Goal: Task Accomplishment & Management: Manage account settings

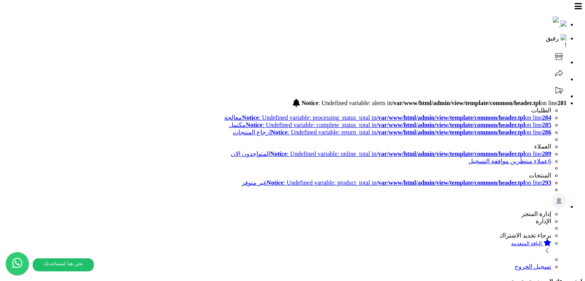
scroll to position [188, 0]
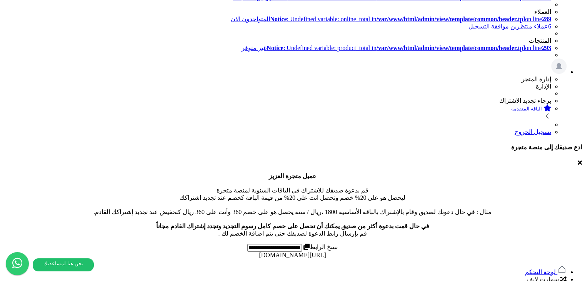
scroll to position [138, 0]
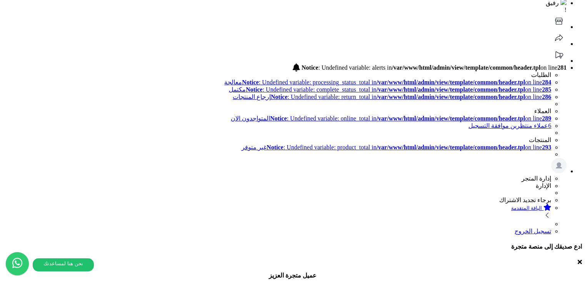
scroll to position [0, 0]
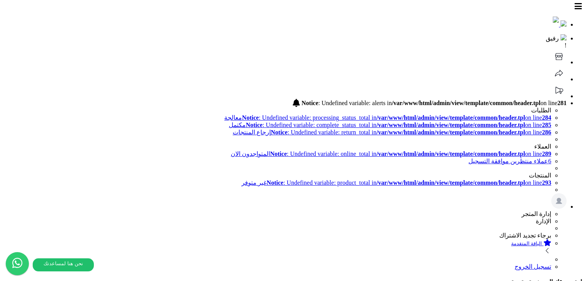
type input "**********"
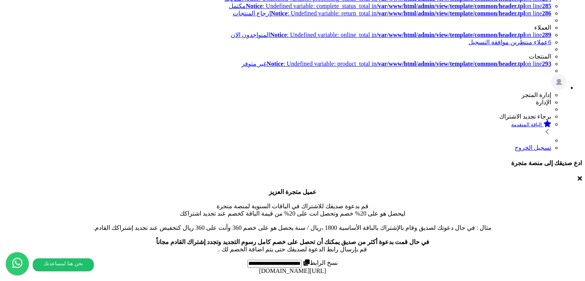
scroll to position [137, 0]
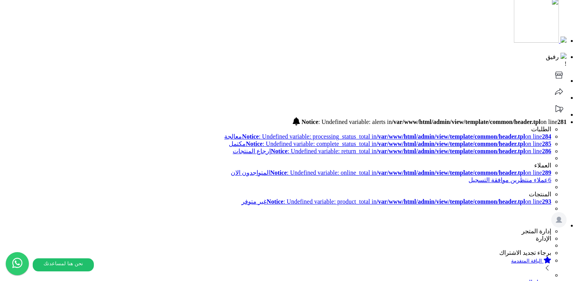
scroll to position [38, 0]
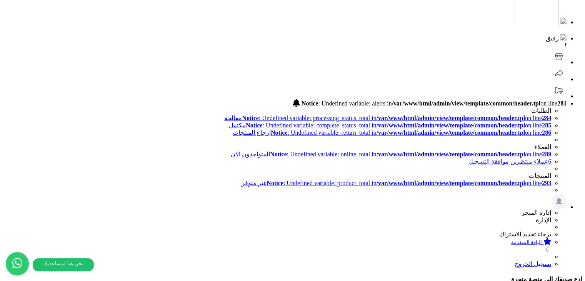
scroll to position [115, 0]
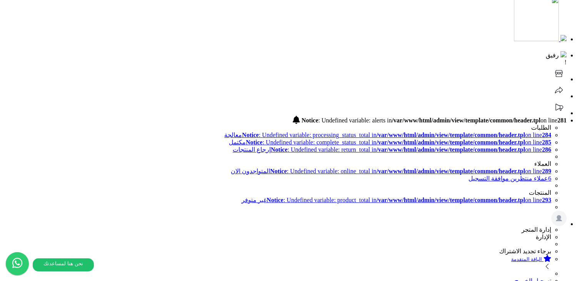
scroll to position [38, 0]
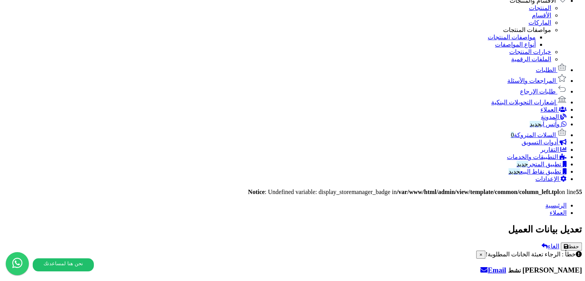
scroll to position [536, 0]
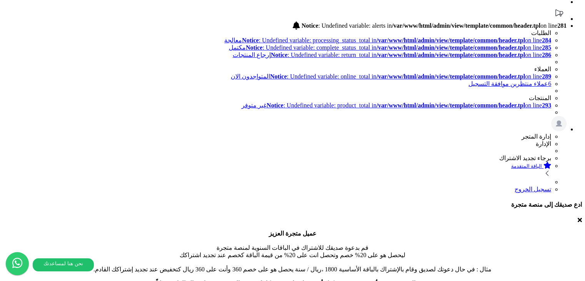
scroll to position [64, 0]
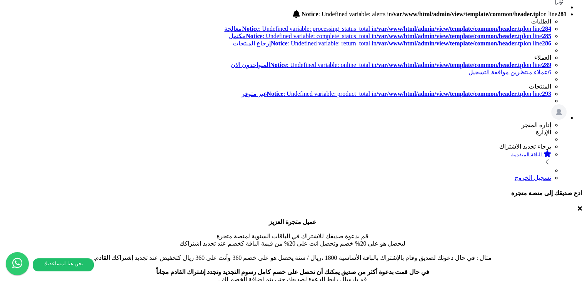
scroll to position [102, 0]
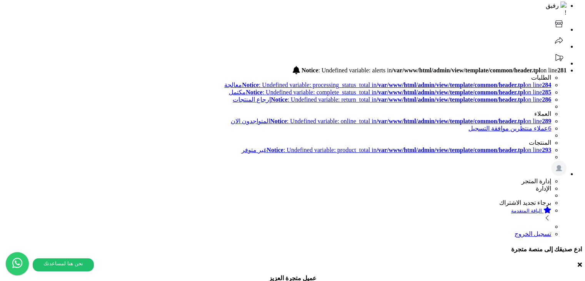
scroll to position [0, 0]
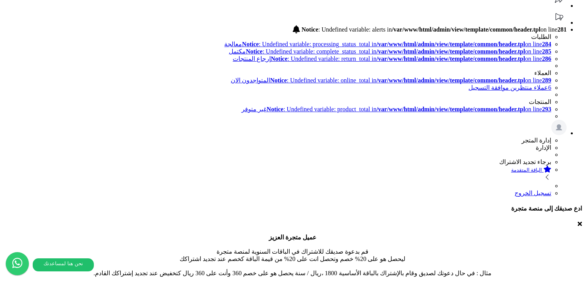
scroll to position [61, 0]
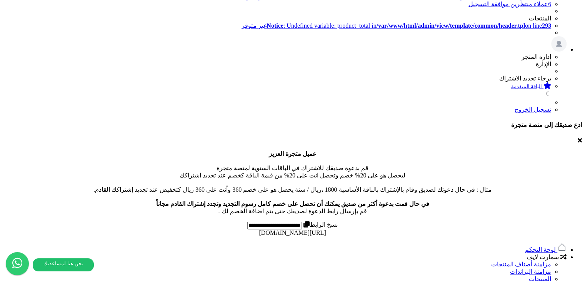
scroll to position [176, 0]
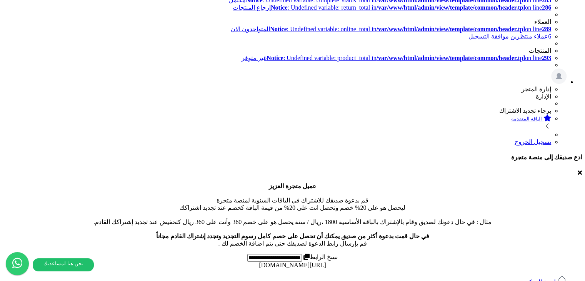
scroll to position [115, 0]
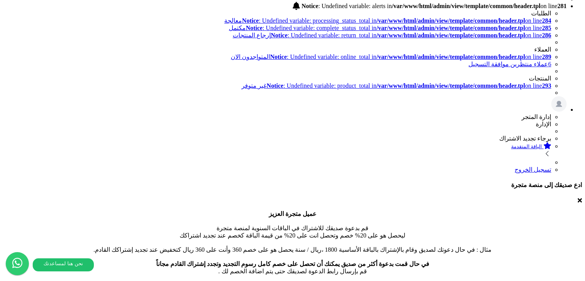
scroll to position [64, 0]
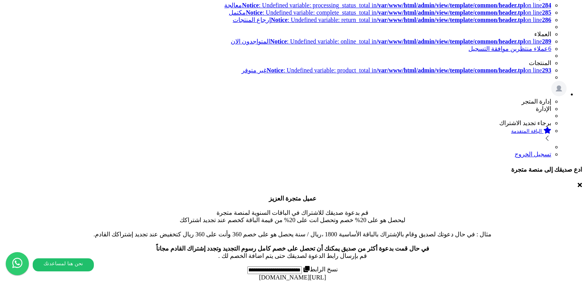
scroll to position [99, 0]
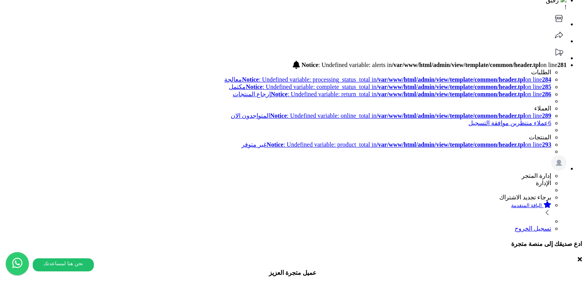
scroll to position [38, 0]
click at [207, 106] on div at bounding box center [207, 106] width 0 height 0
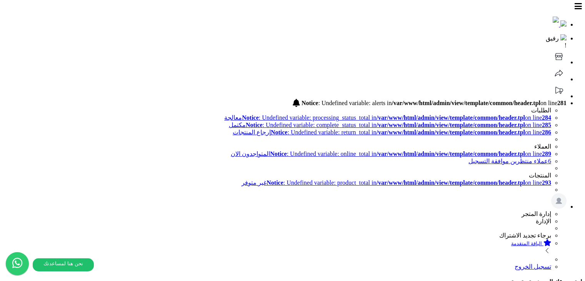
scroll to position [38, 0]
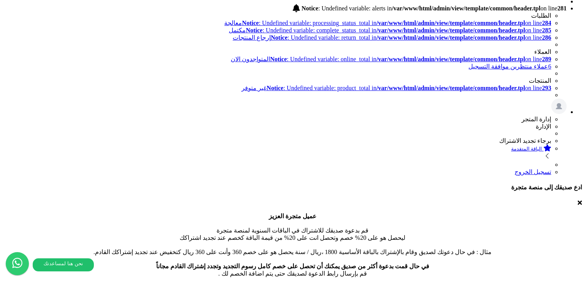
scroll to position [95, 0]
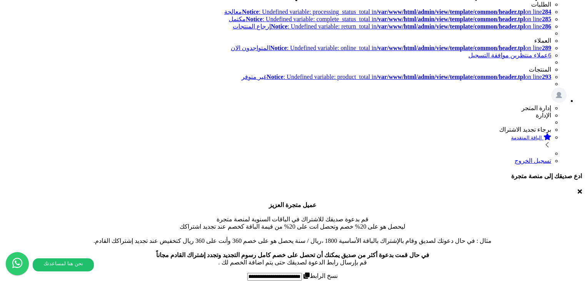
scroll to position [92, 0]
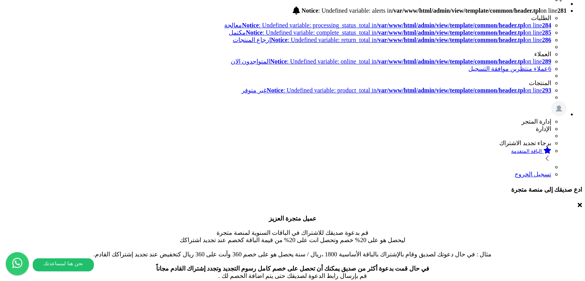
drag, startPoint x: 234, startPoint y: 186, endPoint x: 229, endPoint y: 188, distance: 5.9
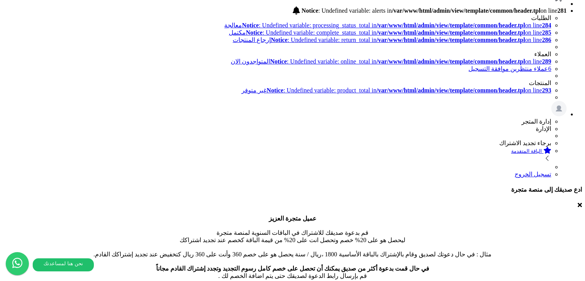
type input "**********"
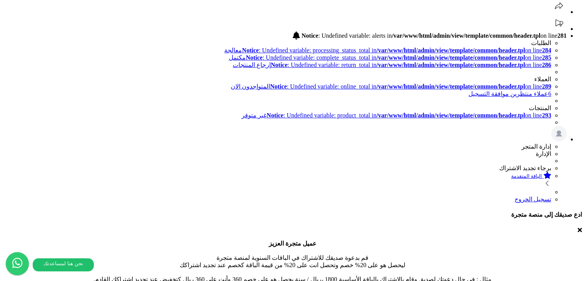
scroll to position [54, 0]
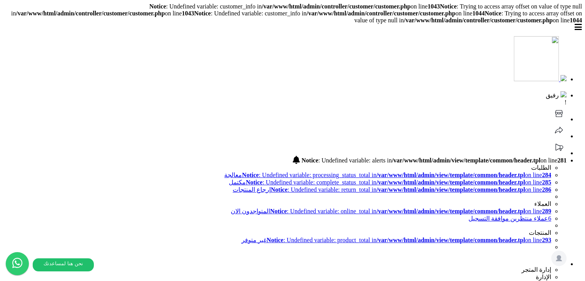
drag, startPoint x: 188, startPoint y: 2, endPoint x: 200, endPoint y: 41, distance: 40.8
click at [200, 43] on header "رفيق ! 0 Notice : Undefined variable: alerts in /var/www/html/admin/view/templa…" at bounding box center [292, 174] width 579 height 300
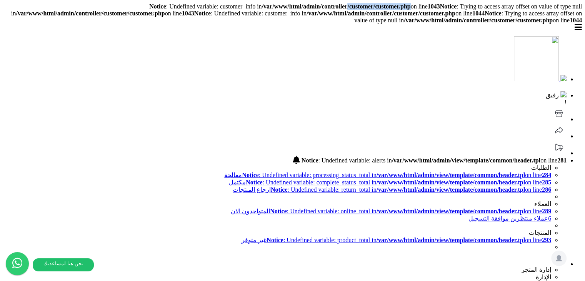
drag, startPoint x: 385, startPoint y: 4, endPoint x: 313, endPoint y: 2, distance: 71.5
click at [313, 3] on b "/var/www/html/admin/controller/customer/customer.php" at bounding box center [336, 6] width 149 height 7
copy b "/customer/customer.php"
click at [302, 33] on header "رفيق ! 0 Notice : Undefined variable: alerts in /var/www/html/admin/view/templa…" at bounding box center [292, 174] width 579 height 300
click at [302, 3] on b "/var/www/html/admin/controller/customer/customer.php" at bounding box center [336, 6] width 149 height 7
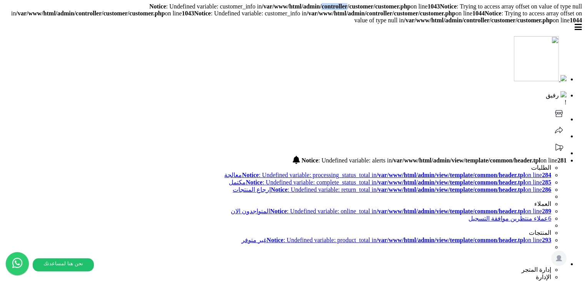
click at [302, 3] on b "/var/www/html/admin/controller/customer/customer.php" at bounding box center [336, 6] width 149 height 7
click at [372, 5] on b "/var/www/html/admin/controller/customer/customer.php" at bounding box center [336, 6] width 149 height 7
copy b "controller/customer/customer"
click at [254, 48] on header "رفيق ! 0 Notice : Undefined variable: alerts in /var/www/html/admin/view/templa…" at bounding box center [292, 174] width 579 height 300
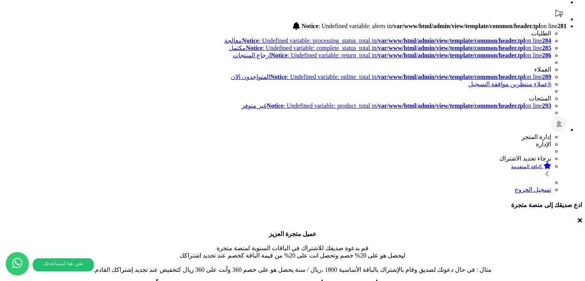
scroll to position [39, 0]
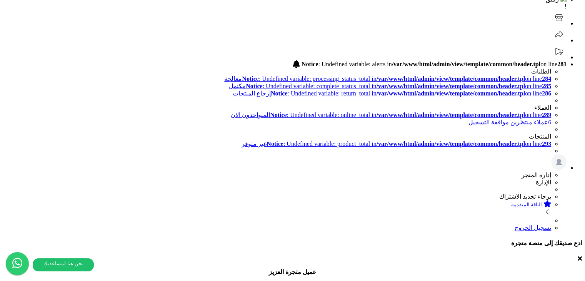
drag, startPoint x: 391, startPoint y: 49, endPoint x: 401, endPoint y: 51, distance: 10.6
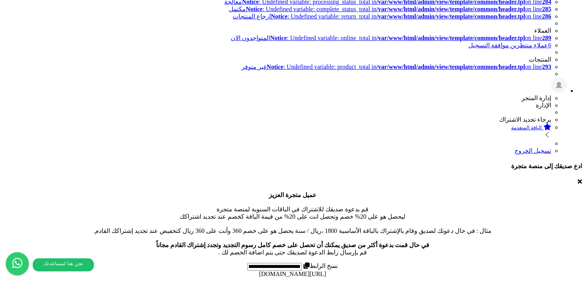
type input "*"
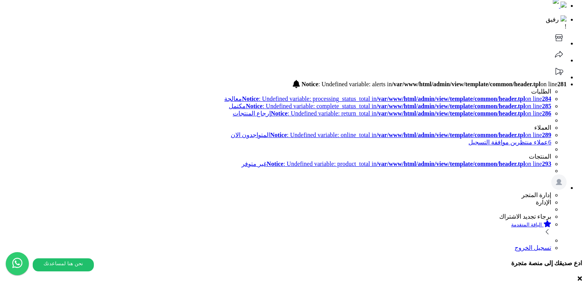
scroll to position [0, 0]
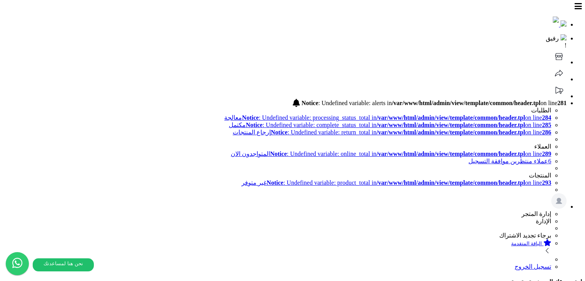
type input "**********"
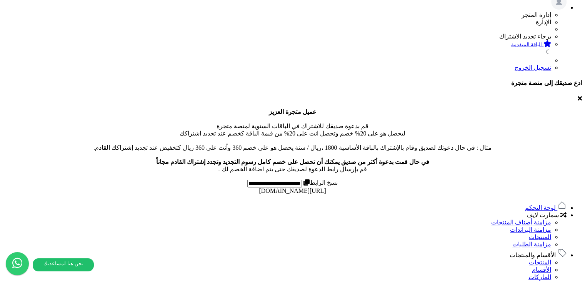
scroll to position [201, 0]
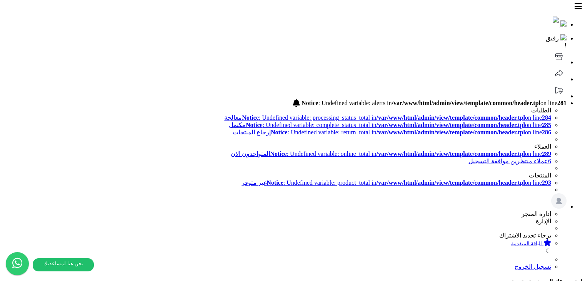
drag, startPoint x: 0, startPoint y: 0, endPoint x: 270, endPoint y: 140, distance: 304.2
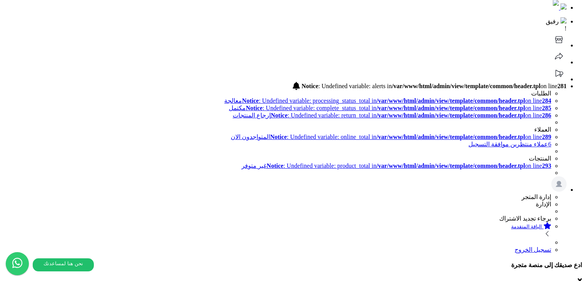
scroll to position [15, 0]
